Goal: Information Seeking & Learning: Compare options

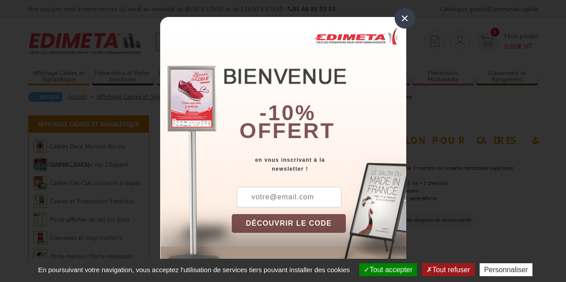
click at [402, 17] on div "×" at bounding box center [405, 18] width 21 height 21
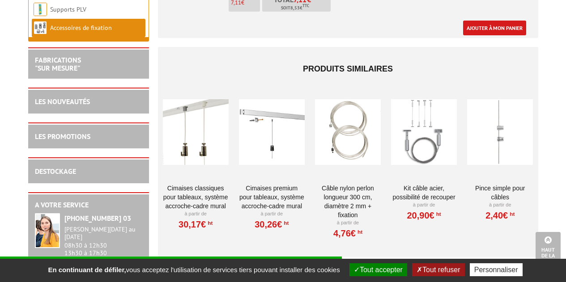
scroll to position [432, 0]
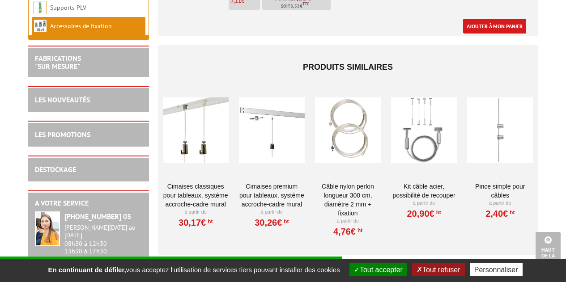
click at [259, 116] on div at bounding box center [272, 131] width 66 height 90
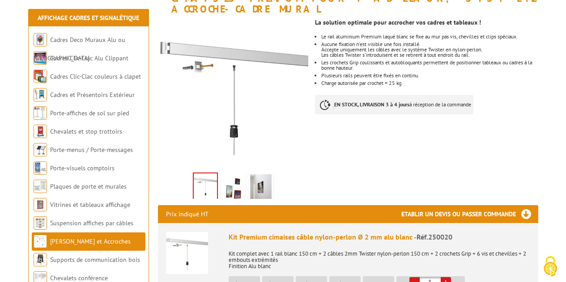
scroll to position [144, 0]
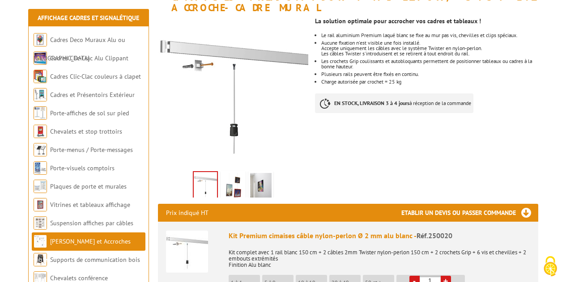
click at [234, 174] on img at bounding box center [232, 187] width 21 height 28
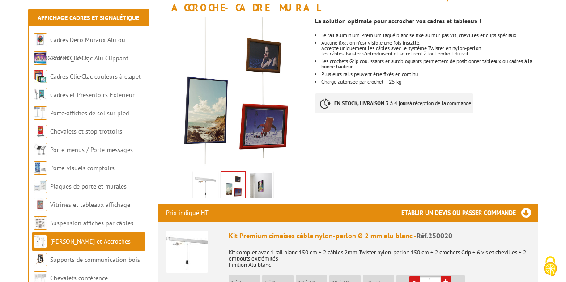
click at [265, 173] on img at bounding box center [260, 187] width 21 height 28
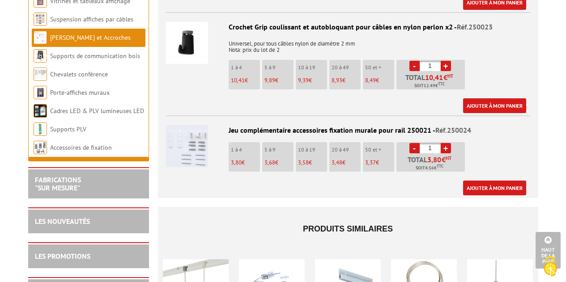
scroll to position [663, 0]
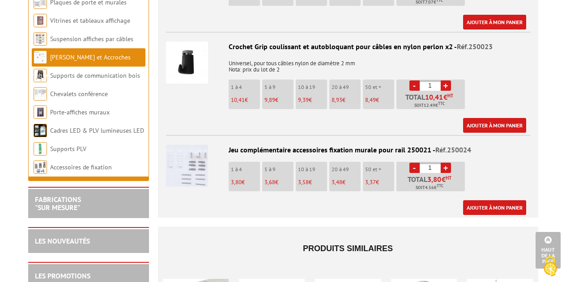
click at [180, 157] on img at bounding box center [187, 166] width 42 height 42
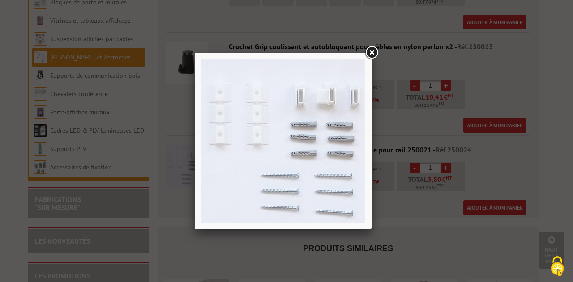
click at [373, 50] on link at bounding box center [371, 53] width 16 height 16
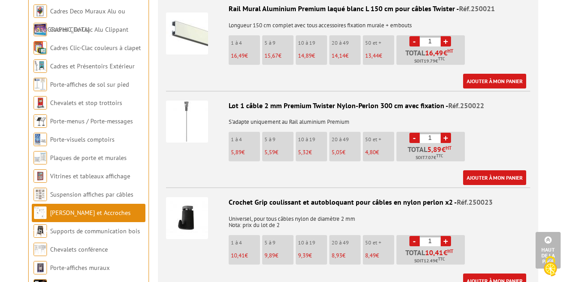
scroll to position [495, 0]
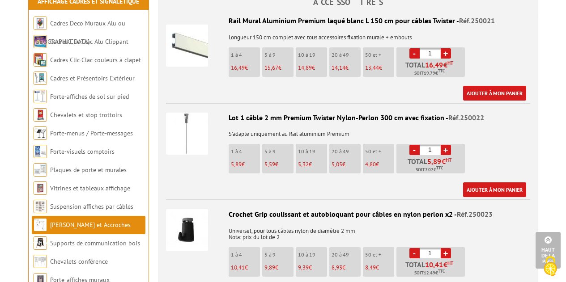
click at [172, 38] on img at bounding box center [187, 46] width 42 height 42
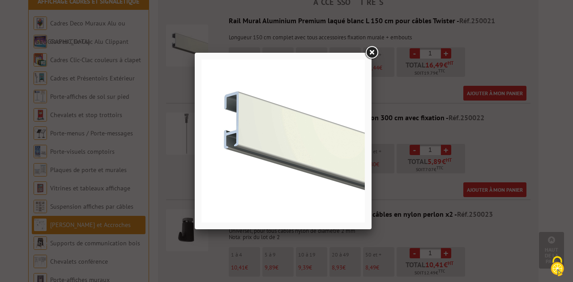
click at [373, 55] on link at bounding box center [371, 53] width 16 height 16
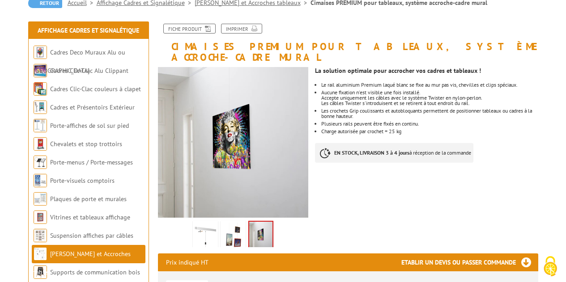
scroll to position [99, 0]
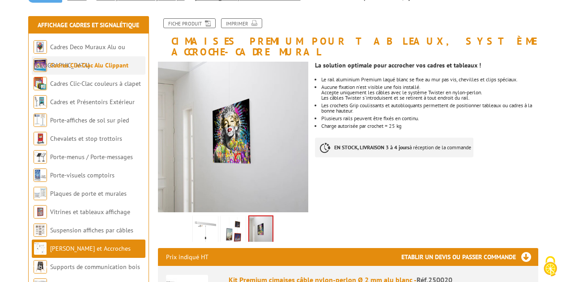
click at [103, 64] on link "Cadres Clic-Clac Alu Clippant" at bounding box center [89, 65] width 78 height 8
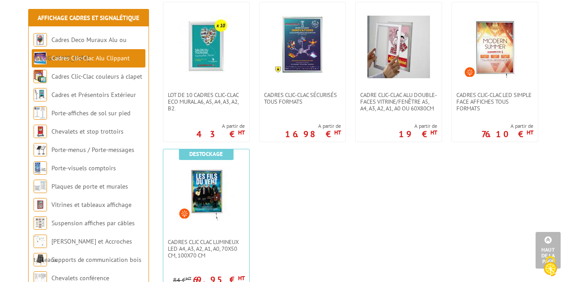
scroll to position [492, 0]
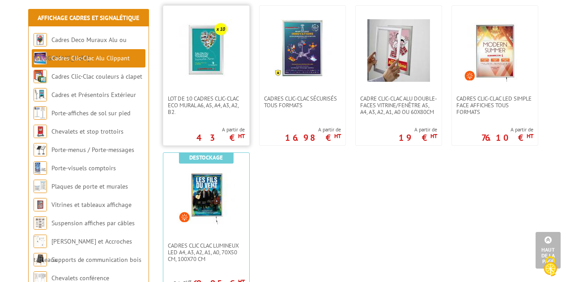
click at [210, 46] on img at bounding box center [206, 50] width 63 height 63
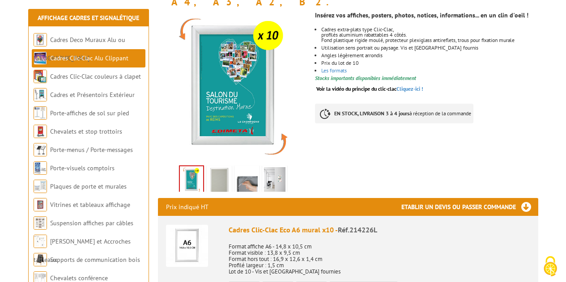
scroll to position [106, 0]
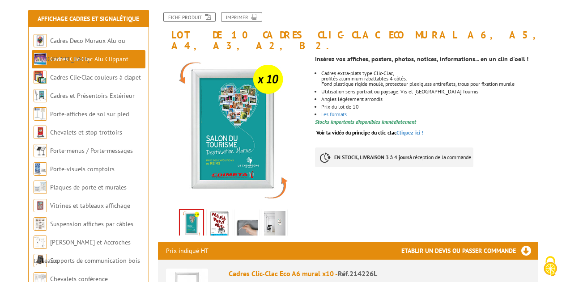
click at [218, 211] on img at bounding box center [219, 225] width 21 height 28
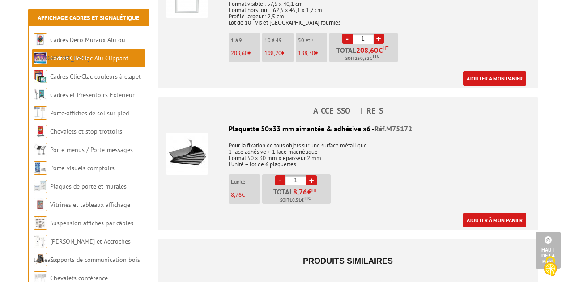
scroll to position [929, 0]
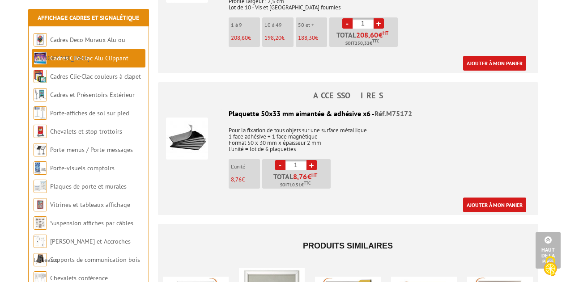
click at [181, 125] on img at bounding box center [187, 139] width 42 height 42
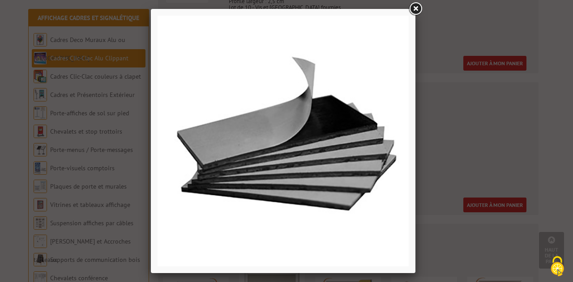
click at [413, 10] on link at bounding box center [415, 9] width 16 height 16
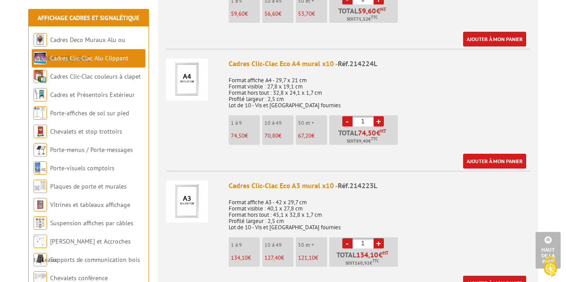
scroll to position [589, 0]
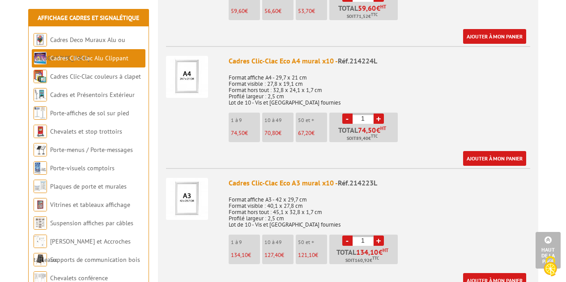
click at [186, 64] on img at bounding box center [187, 77] width 42 height 42
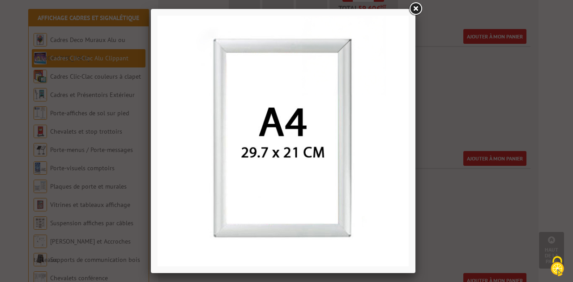
click at [415, 6] on link at bounding box center [415, 9] width 16 height 16
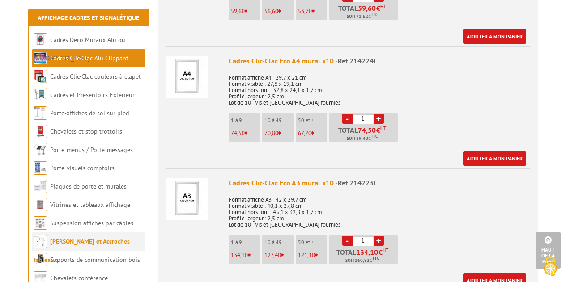
click at [80, 236] on li "[PERSON_NAME] et Accroches tableaux" at bounding box center [89, 242] width 114 height 18
click at [78, 243] on link "[PERSON_NAME] et Accroches tableaux" at bounding box center [82, 251] width 96 height 26
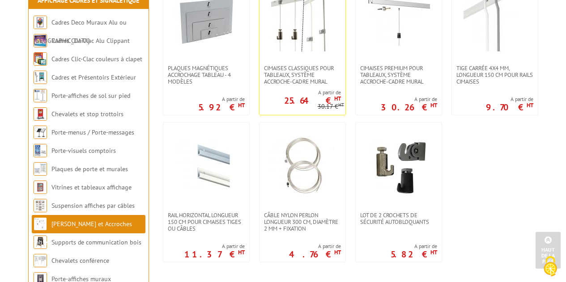
scroll to position [241, 0]
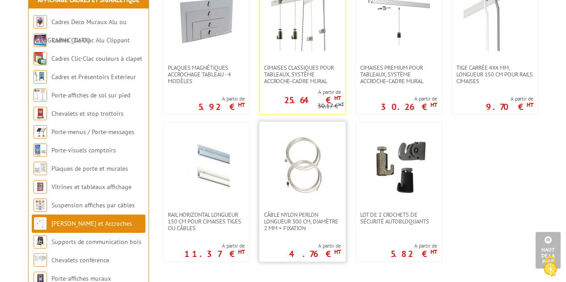
click at [308, 169] on img at bounding box center [302, 167] width 63 height 63
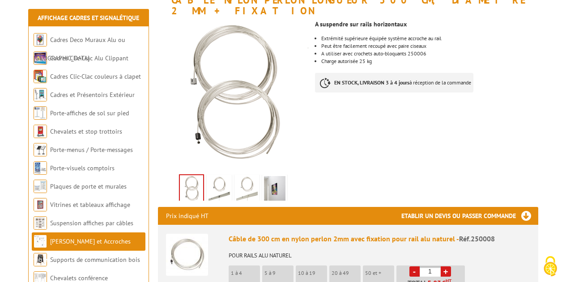
scroll to position [129, 0]
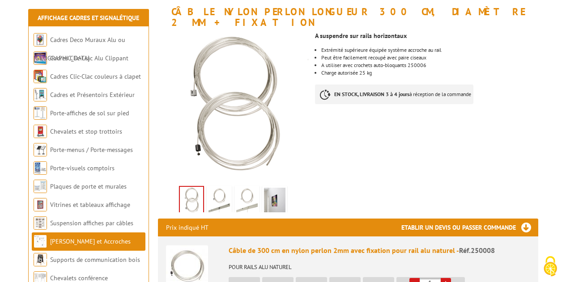
click at [279, 192] on img at bounding box center [274, 202] width 21 height 28
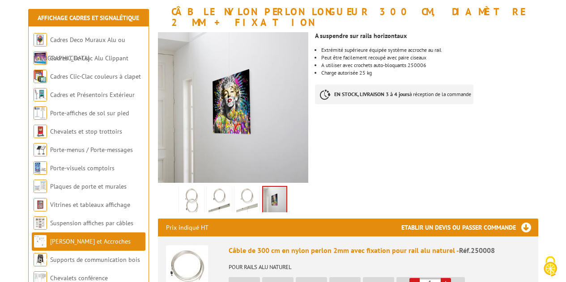
click at [250, 188] on img at bounding box center [246, 202] width 21 height 28
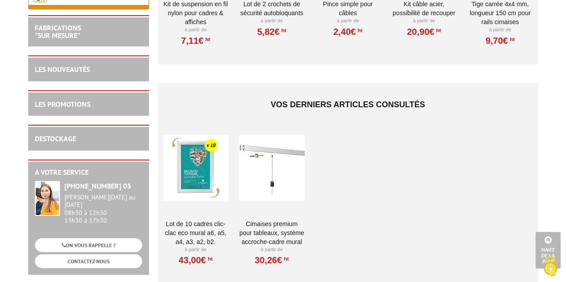
scroll to position [942, 0]
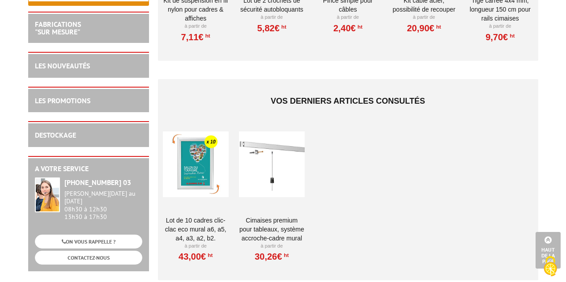
click at [273, 162] on div at bounding box center [272, 165] width 66 height 90
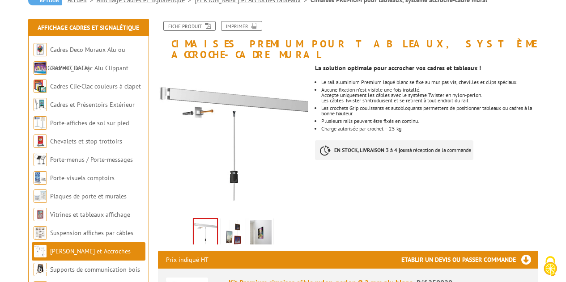
scroll to position [95, 0]
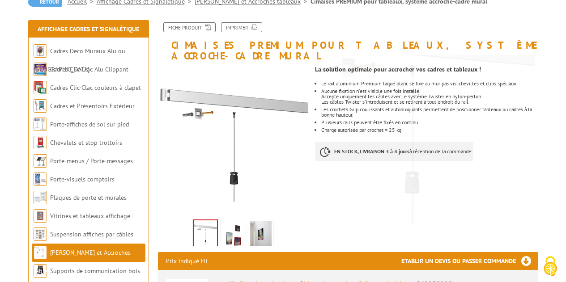
click at [229, 222] on img at bounding box center [232, 236] width 21 height 28
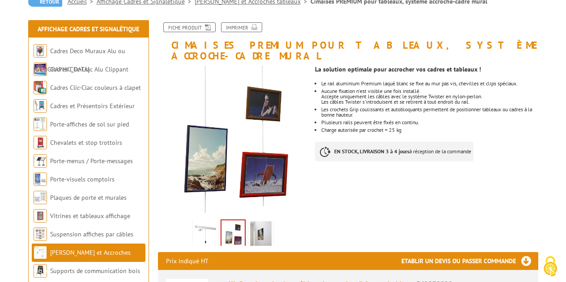
click at [263, 222] on img at bounding box center [260, 236] width 21 height 28
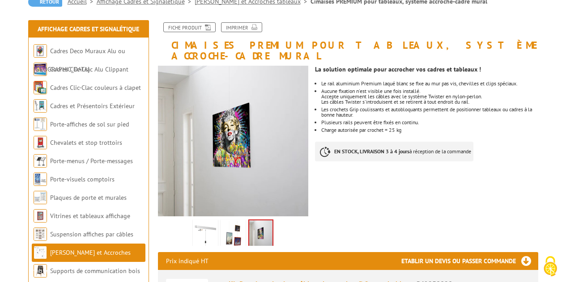
click at [205, 222] on img at bounding box center [205, 236] width 21 height 28
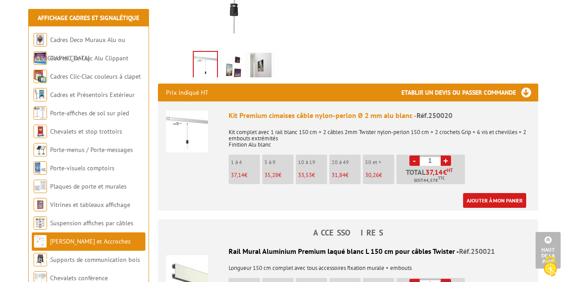
scroll to position [261, 0]
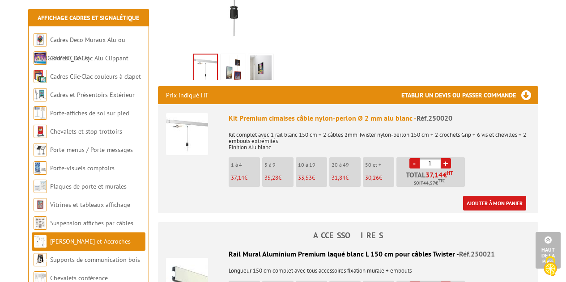
click at [193, 115] on img at bounding box center [187, 134] width 42 height 42
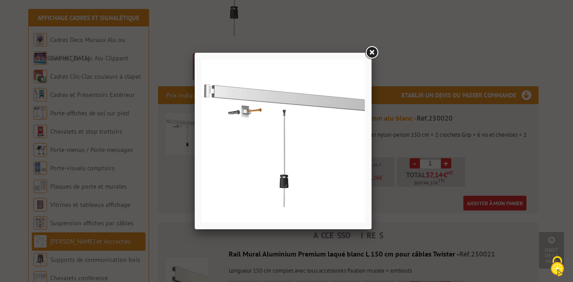
click at [211, 91] on img at bounding box center [282, 141] width 163 height 163
click at [376, 52] on link at bounding box center [371, 53] width 16 height 16
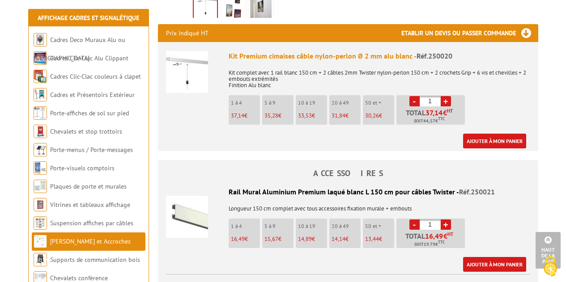
scroll to position [0, 0]
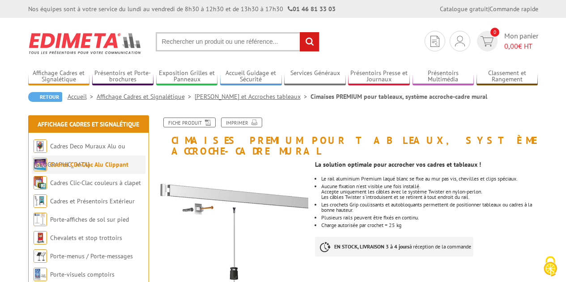
click at [97, 168] on link "Cadres Clic-Clac Alu Clippant" at bounding box center [89, 165] width 78 height 8
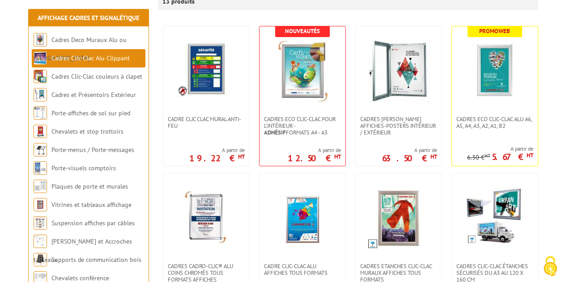
scroll to position [179, 0]
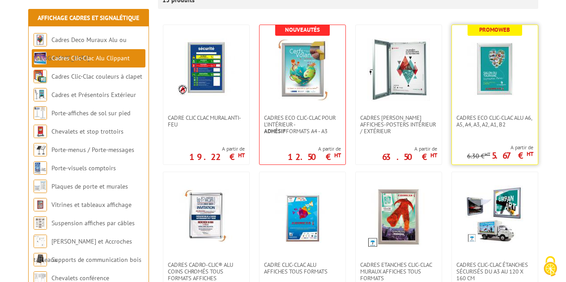
click at [506, 56] on img at bounding box center [495, 69] width 63 height 63
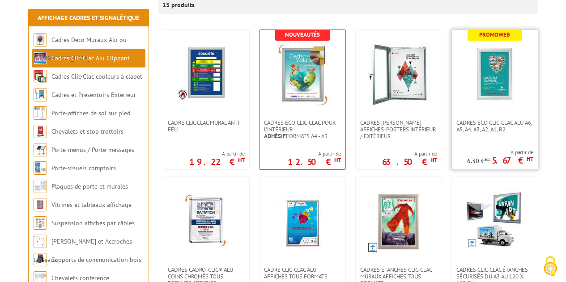
click at [504, 91] on img at bounding box center [495, 74] width 63 height 63
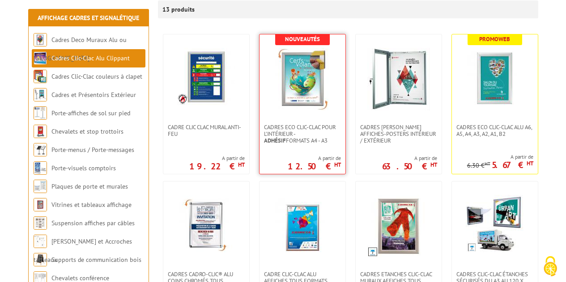
click at [311, 98] on img at bounding box center [302, 79] width 63 height 63
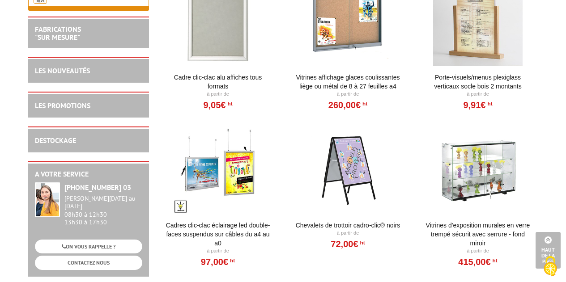
scroll to position [862, 0]
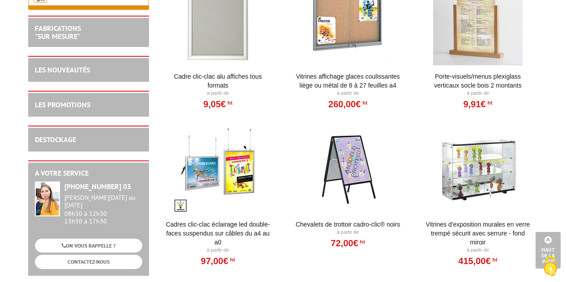
click at [197, 171] on div at bounding box center [218, 169] width 111 height 90
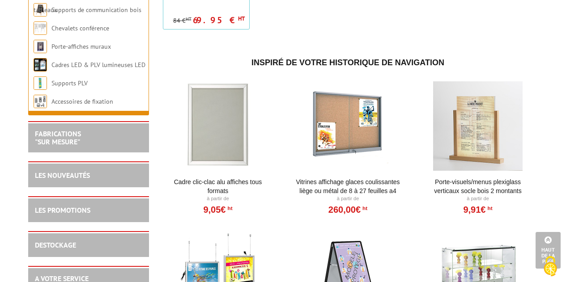
scroll to position [755, 0]
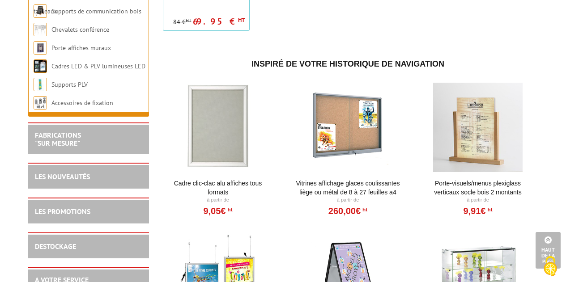
click at [227, 125] on div at bounding box center [218, 128] width 111 height 90
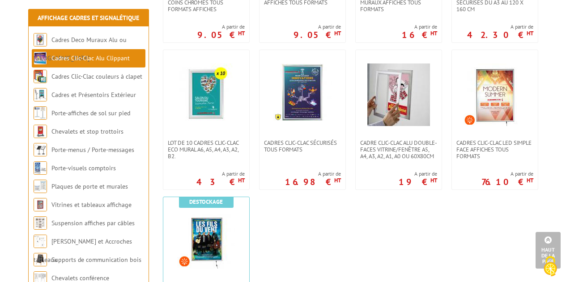
scroll to position [443, 0]
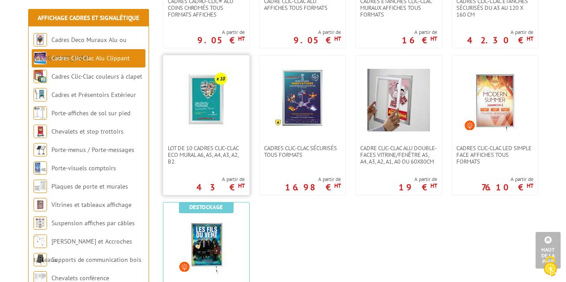
click at [212, 108] on img at bounding box center [206, 100] width 63 height 63
